Goal: Find specific page/section: Find specific page/section

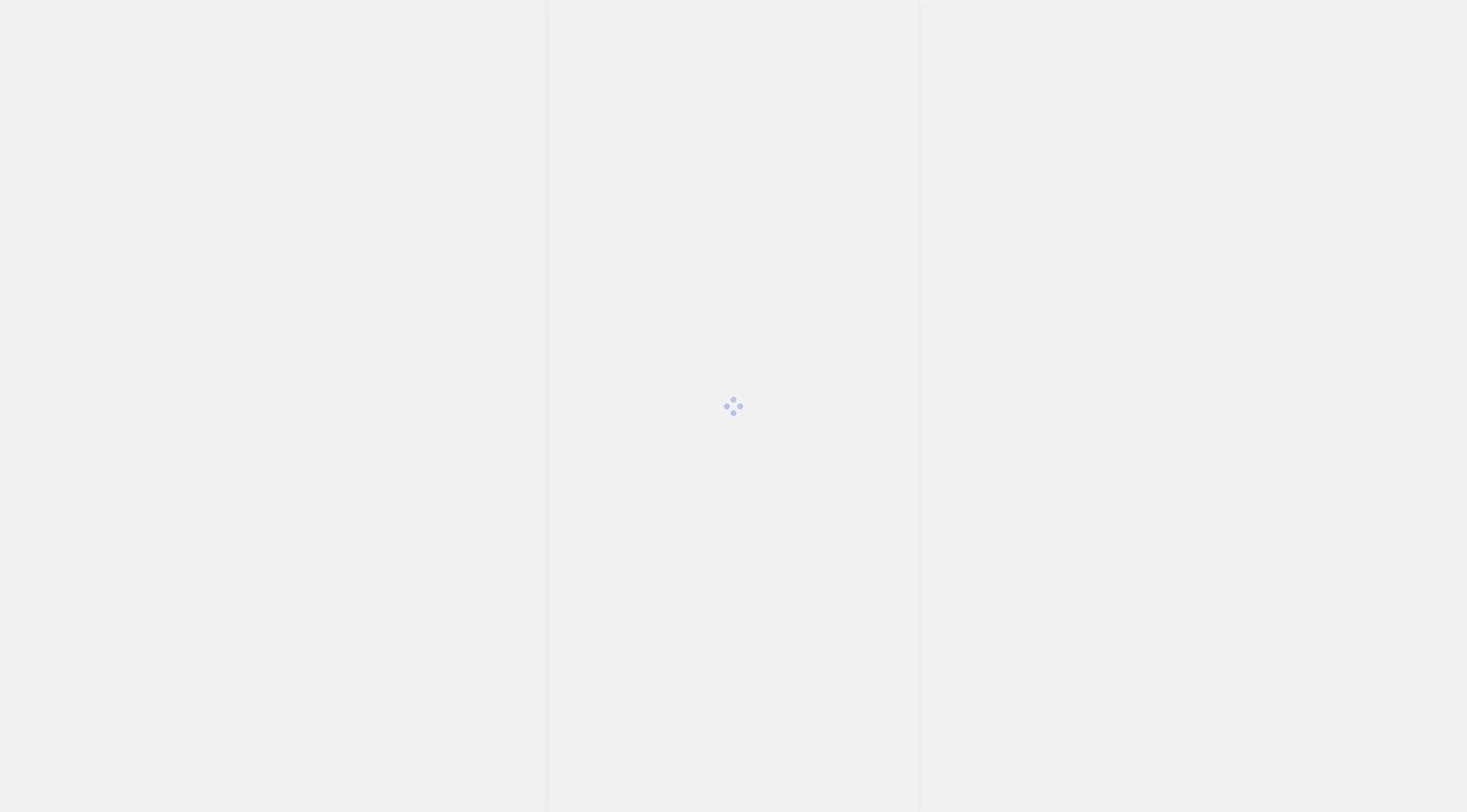
scroll to position [4212, 0]
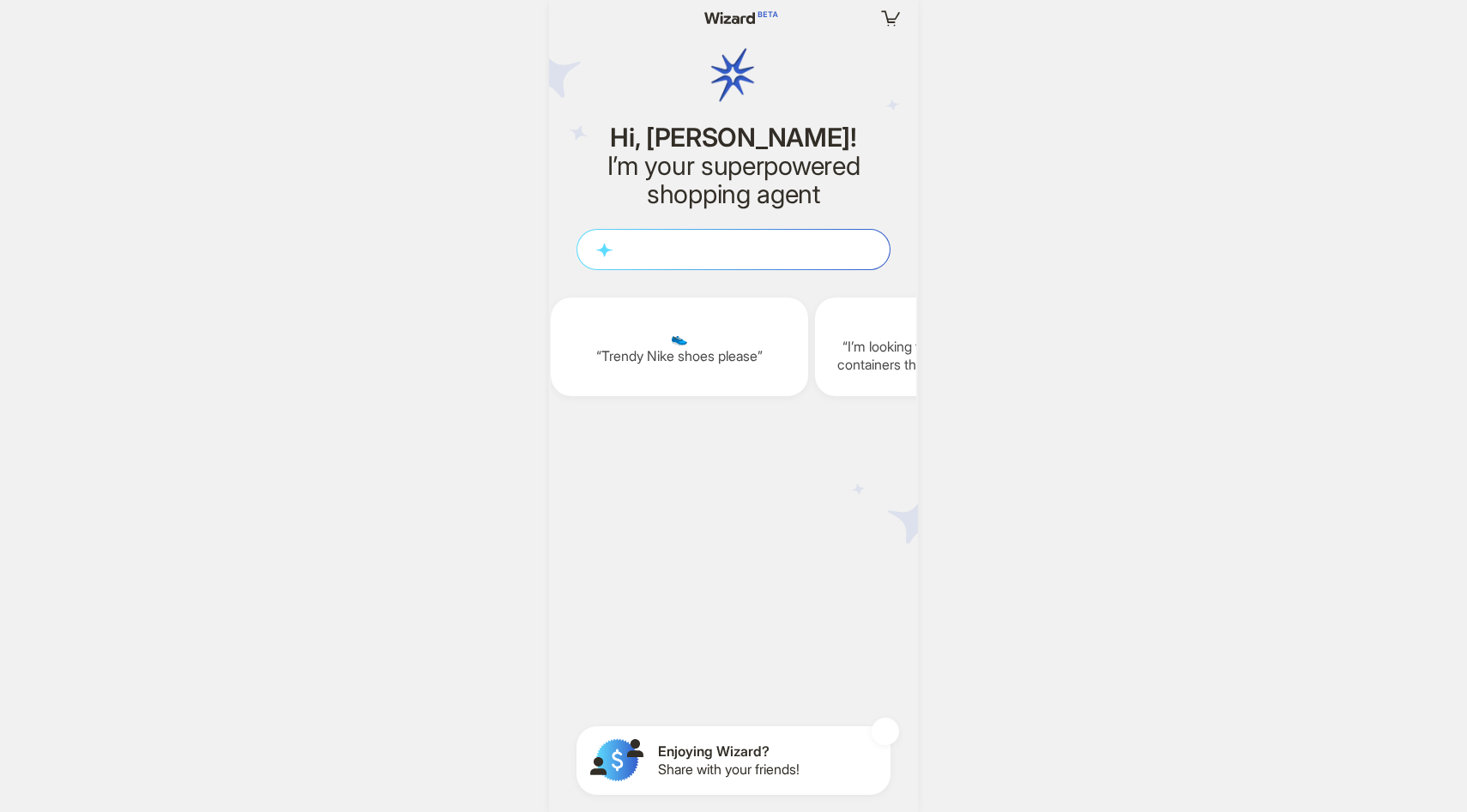
scroll to position [0, 2110]
click at [565, 20] on icon "button" at bounding box center [570, 16] width 16 height 11
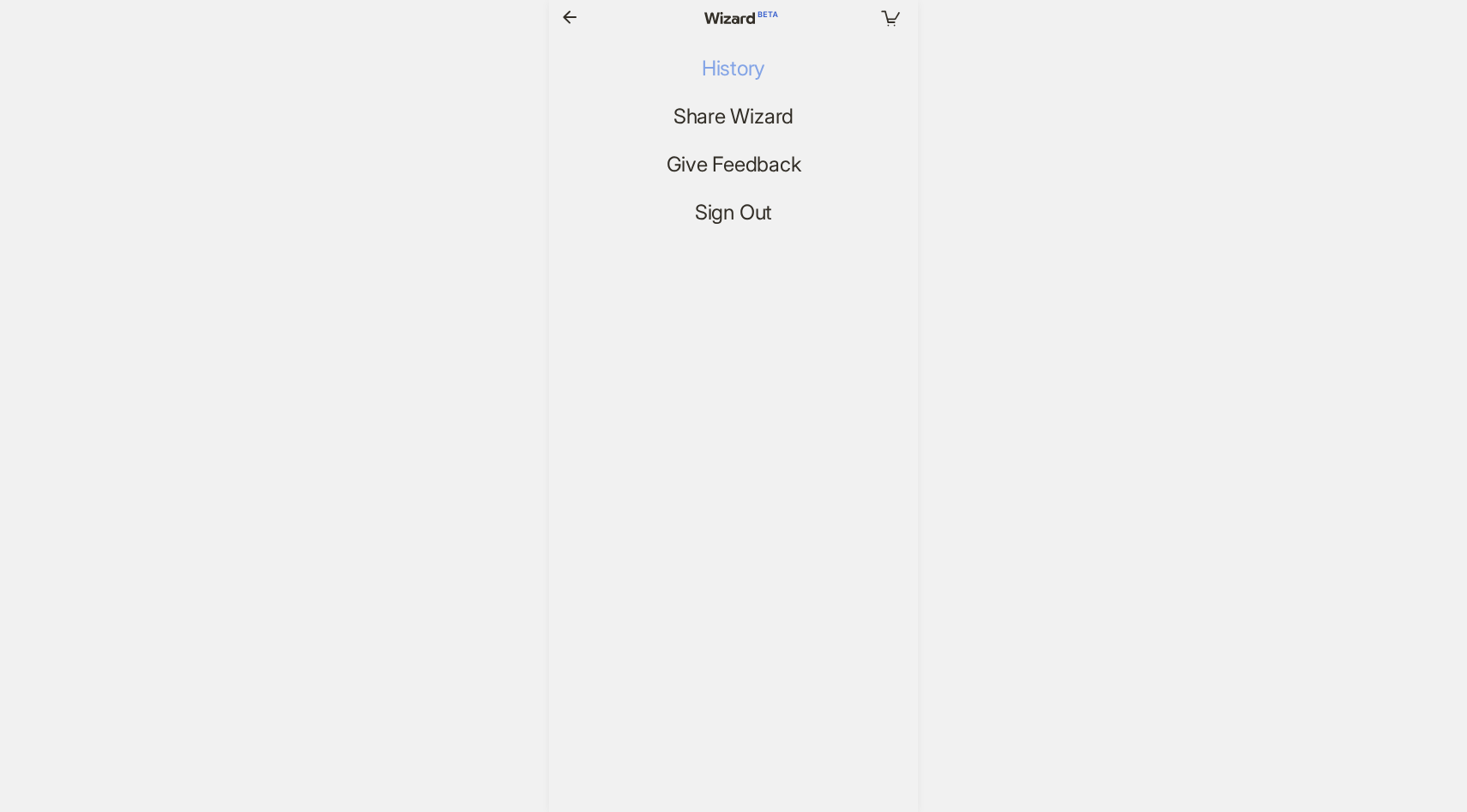
scroll to position [4212, 0]
click at [732, 68] on span "History" at bounding box center [733, 68] width 63 height 24
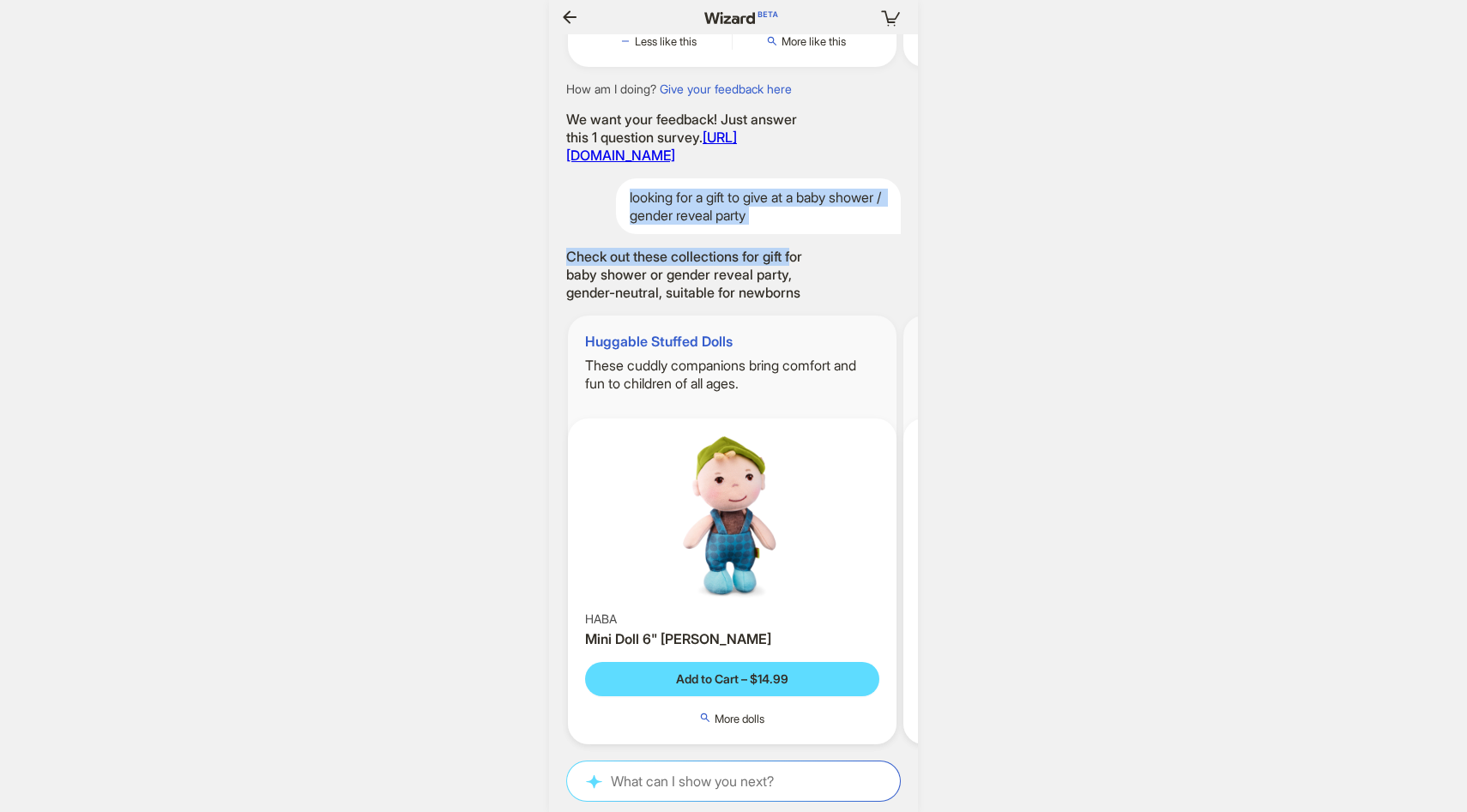
drag, startPoint x: 832, startPoint y: 174, endPoint x: 806, endPoint y: 317, distance: 145.3
click at [803, 298] on div "Gentle Mineral Protection Blue Lizard Blue Lizard Kids' Mineral Sunscreen Spray…" at bounding box center [734, 395] width 369 height 723
click at [858, 252] on div "Check out these collections for gift for baby shower or gender reveal party, ge…" at bounding box center [734, 274] width 369 height 53
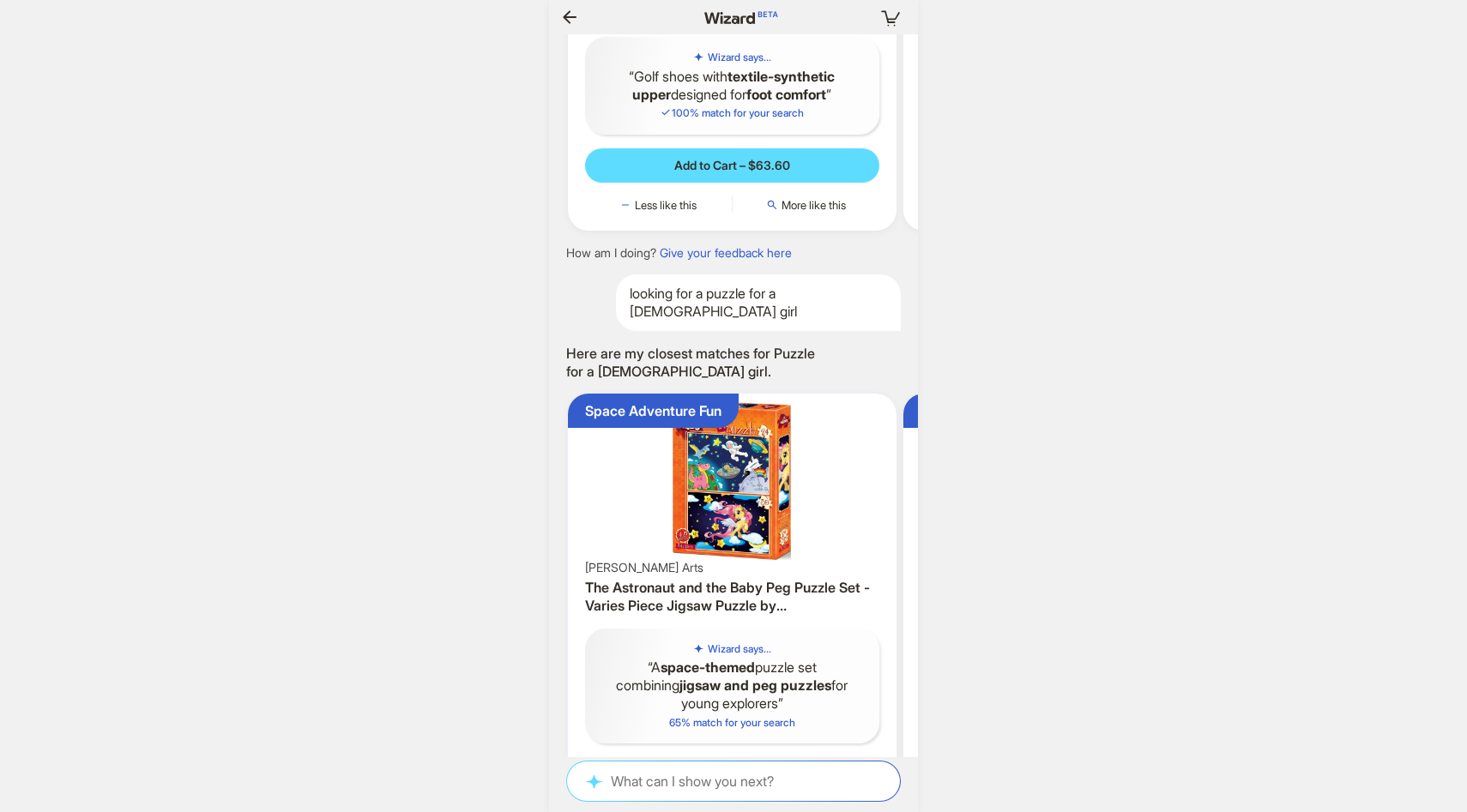
scroll to position [3441, 0]
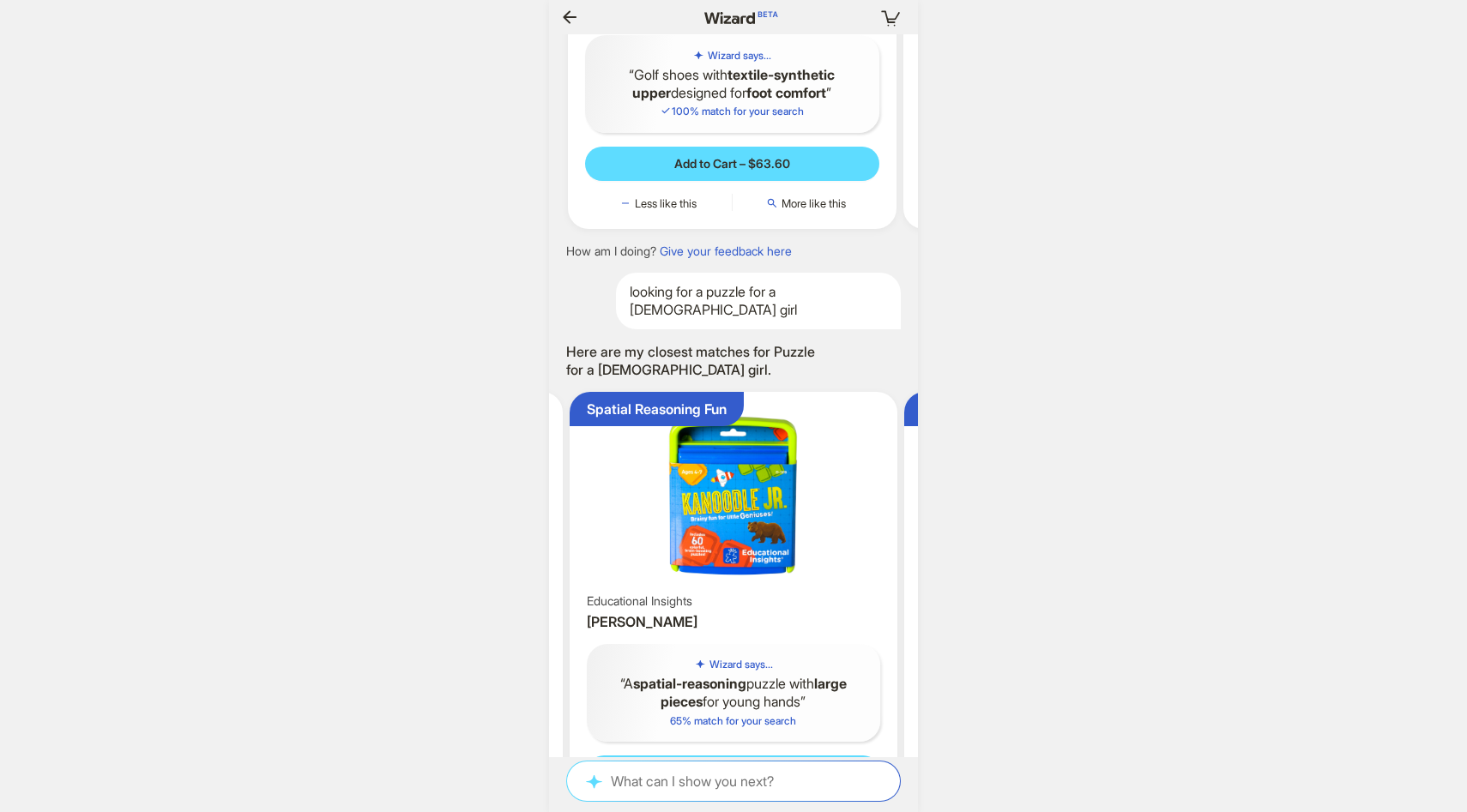
scroll to position [0, 2927]
